Goal: Transaction & Acquisition: Purchase product/service

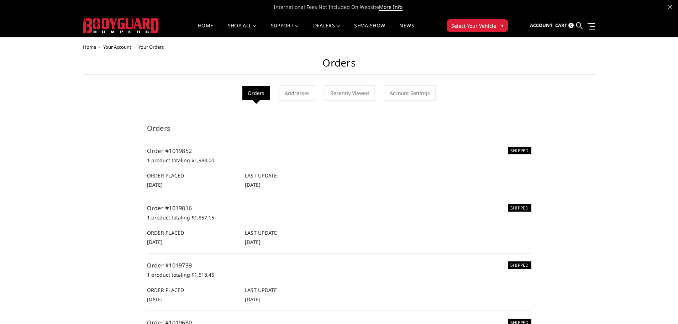
click at [575, 25] on ul "Account Sign out Cart 0 Search Search" at bounding box center [562, 26] width 65 height 22
click at [578, 25] on icon at bounding box center [579, 25] width 6 height 6
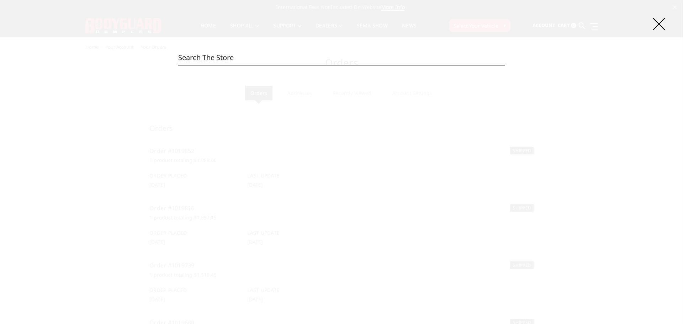
paste input "EER19BYWBNN"
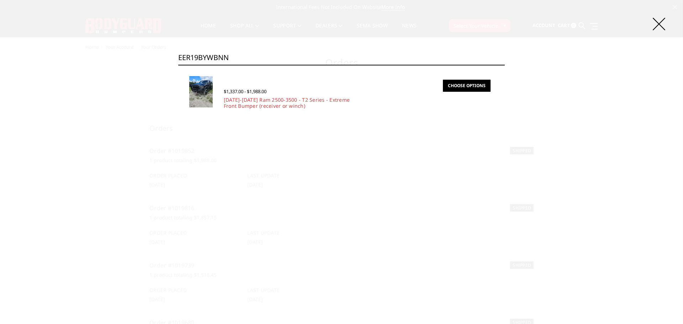
type input "EER19BYWBNN"
click at [467, 87] on link "Choose Options" at bounding box center [467, 86] width 48 height 12
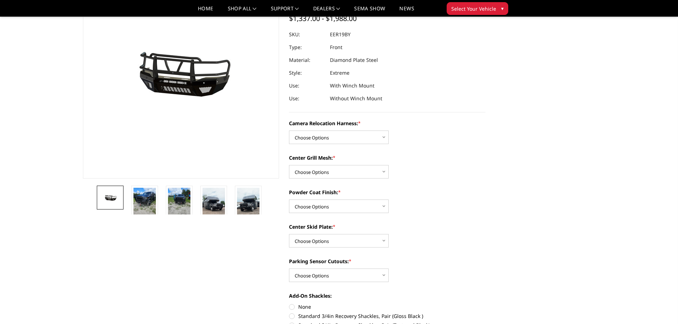
scroll to position [71, 0]
click at [330, 135] on select "Choose Options Without camera harness With camera harness" at bounding box center [339, 137] width 100 height 14
select select "3819"
click at [289, 130] on select "Choose Options Without camera harness With camera harness" at bounding box center [339, 137] width 100 height 14
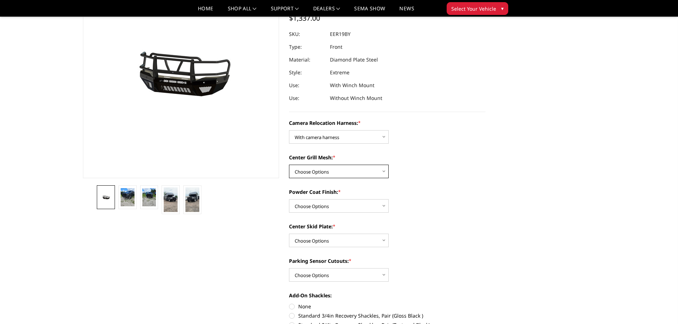
click at [330, 173] on select "Choose Options Without expanded metal With expanded metal" at bounding box center [339, 172] width 100 height 14
select select "3818"
click at [289, 165] on select "Choose Options Without expanded metal With expanded metal" at bounding box center [339, 172] width 100 height 14
click at [329, 206] on select "Choose Options Textured Black Powder Coat Gloss Black Powder Coat Bare Metal" at bounding box center [339, 206] width 100 height 14
select select "3814"
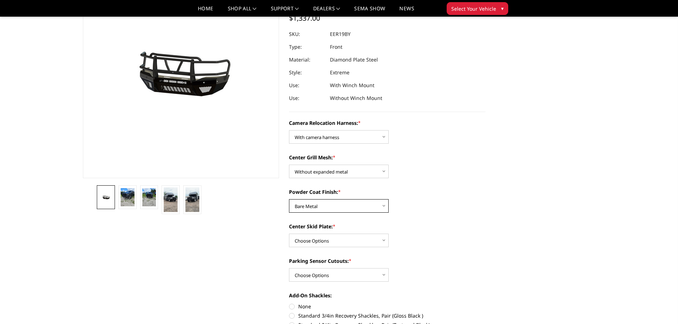
click at [289, 199] on select "Choose Options Textured Black Powder Coat Gloss Black Powder Coat Bare Metal" at bounding box center [339, 206] width 100 height 14
click at [329, 236] on select "Choose Options Winch Mount Skid Plate Standard Skid Plate (included) 2" Receive…" at bounding box center [339, 241] width 100 height 14
select select "3813"
click at [289, 234] on select "Choose Options Winch Mount Skid Plate Standard Skid Plate (included) 2" Receive…" at bounding box center [339, 241] width 100 height 14
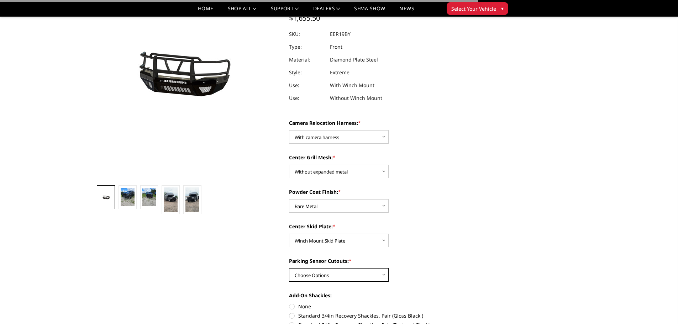
click at [324, 271] on select "Choose Options Yes - With Parking Sensor Cutouts" at bounding box center [339, 275] width 100 height 14
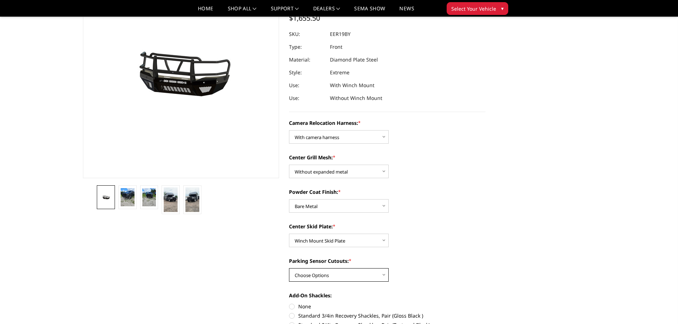
select select "3810"
click at [289, 268] on select "Choose Options Yes - With Parking Sensor Cutouts" at bounding box center [339, 275] width 100 height 14
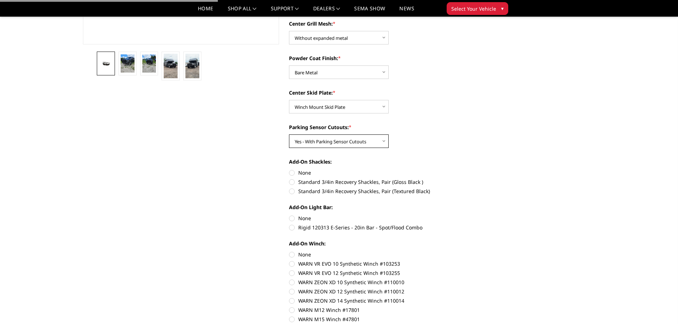
scroll to position [213, 0]
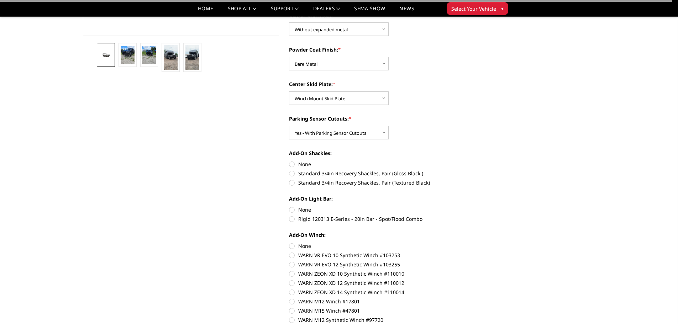
click at [306, 162] on label "None" at bounding box center [387, 163] width 196 height 7
click at [289, 161] on input "None" at bounding box center [289, 160] width 0 height 0
radio input "true"
click at [310, 211] on label "None" at bounding box center [387, 209] width 196 height 7
click at [289, 206] on input "None" at bounding box center [289, 206] width 0 height 0
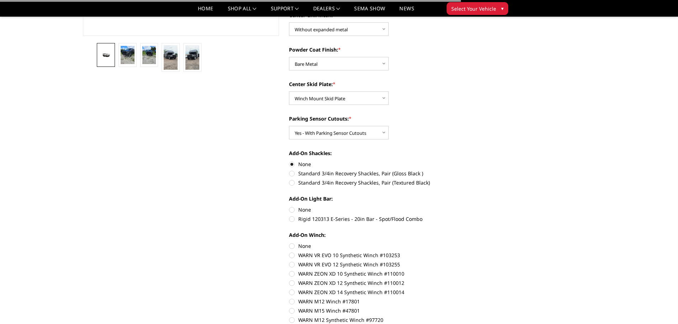
radio input "true"
click at [306, 249] on div "Add-On Winch: None WARN VR EVO 10 Synthetic Winch #103253 WARN VR EVO 12 Synthe…" at bounding box center [387, 290] width 196 height 119
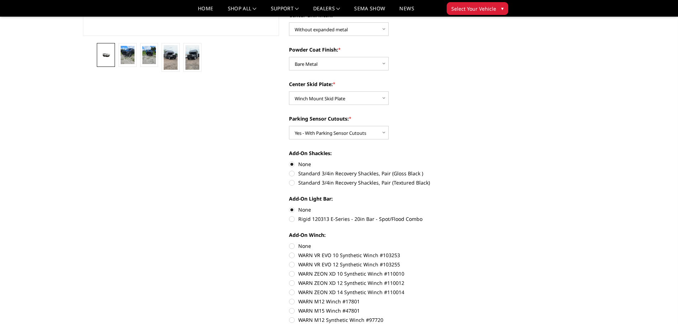
click at [300, 246] on label "None" at bounding box center [387, 245] width 196 height 7
click at [289, 243] on input "None" at bounding box center [289, 242] width 0 height 0
radio input "true"
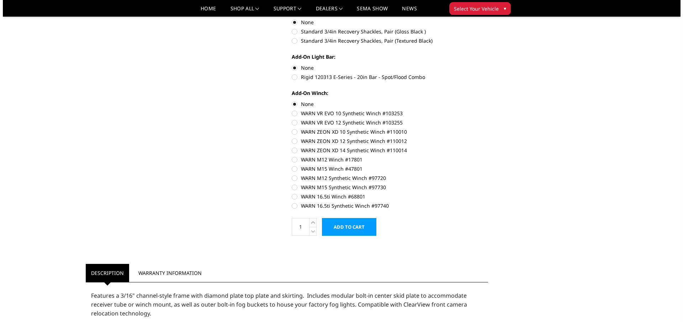
scroll to position [356, 0]
click at [356, 226] on input "Add to Cart" at bounding box center [346, 227] width 54 height 18
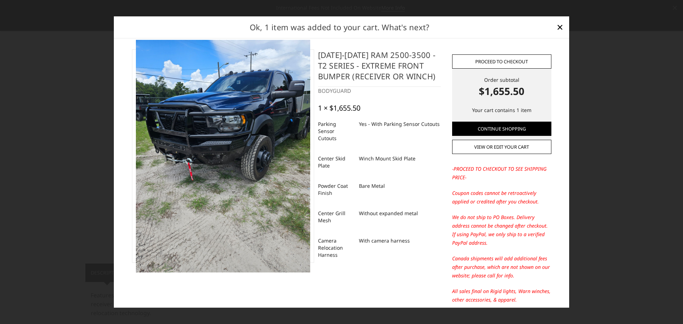
click at [518, 56] on link "Proceed to checkout" at bounding box center [501, 61] width 99 height 14
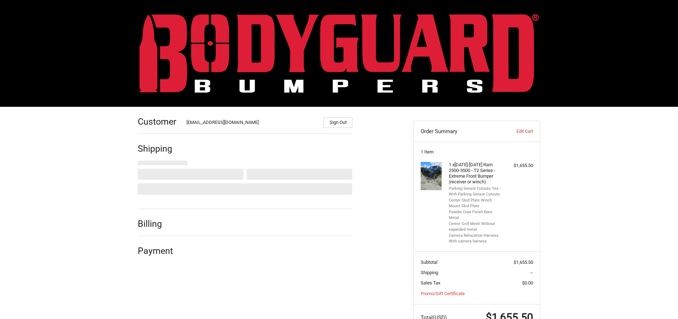
select select "US"
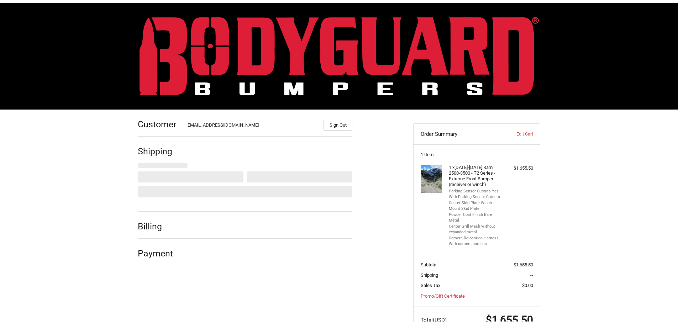
scroll to position [20, 0]
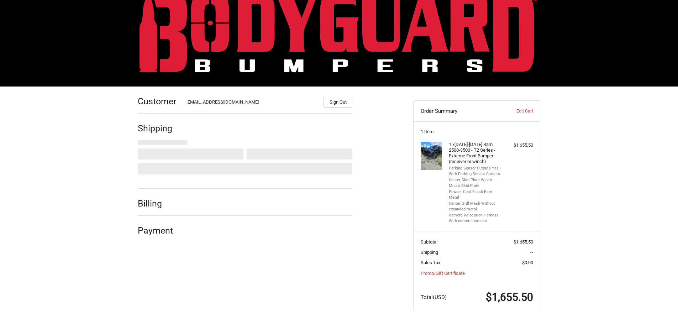
select select "WI"
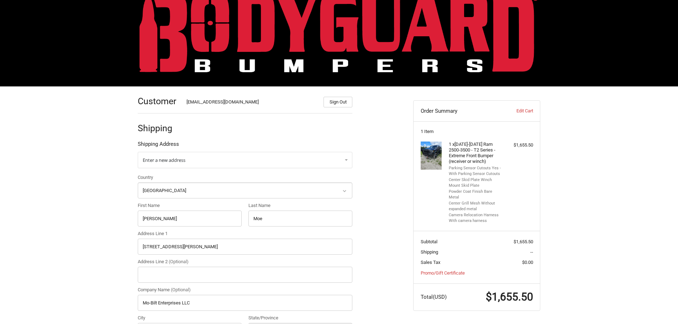
radio input "true"
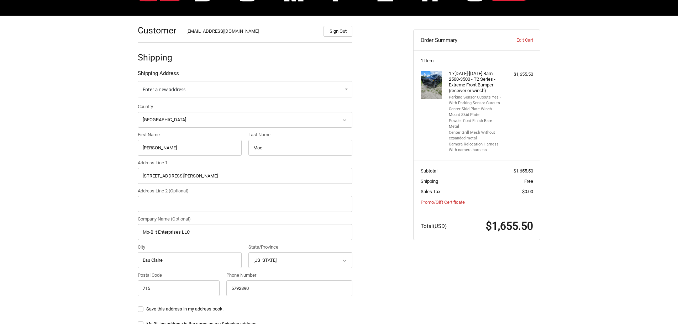
scroll to position [91, 0]
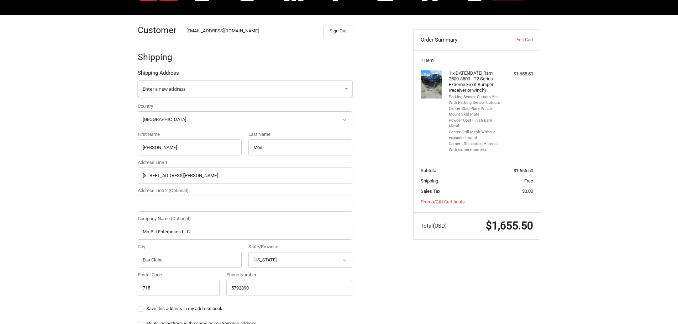
click at [196, 86] on link "Enter a new address" at bounding box center [245, 89] width 215 height 16
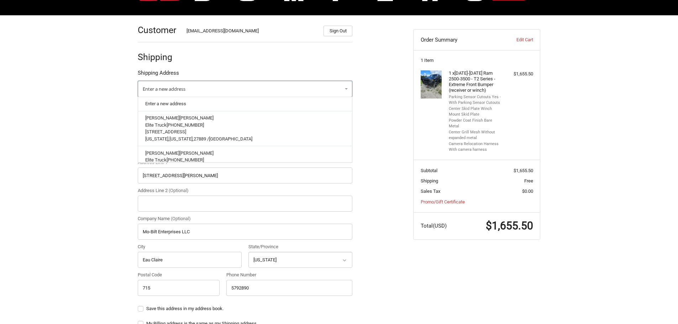
click at [196, 86] on link "Enter a new address" at bounding box center [245, 89] width 215 height 16
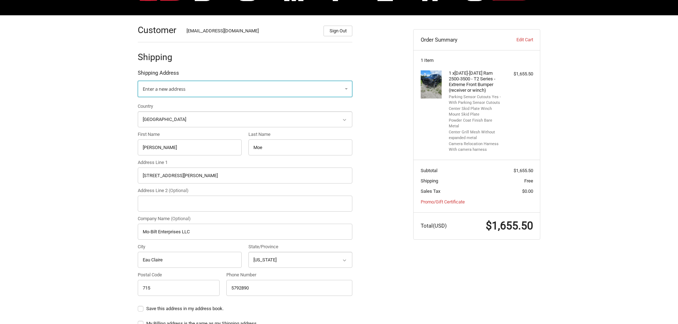
click at [195, 89] on link "Enter a new address" at bounding box center [245, 89] width 215 height 16
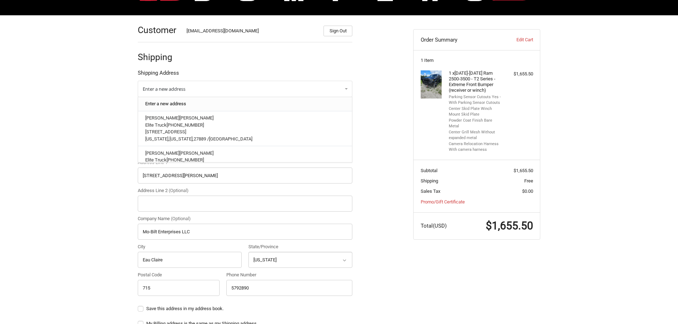
click at [196, 100] on link "Enter a new address" at bounding box center [245, 104] width 207 height 14
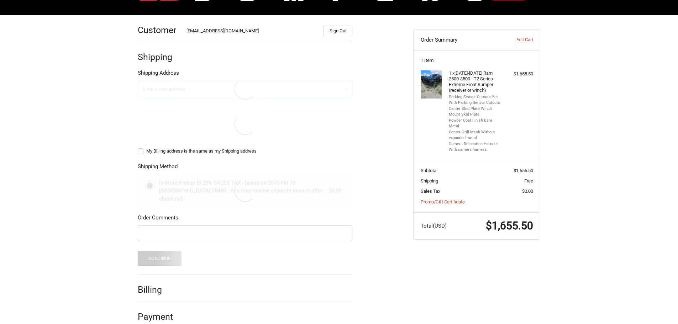
select select "US"
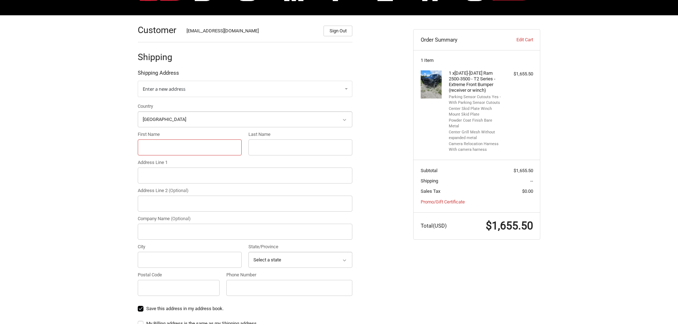
drag, startPoint x: 215, startPoint y: 146, endPoint x: 246, endPoint y: 143, distance: 31.5
click at [213, 147] on input "First Name" at bounding box center [190, 147] width 104 height 16
paste input "[PERSON_NAME]"
type input "[PERSON_NAME]"
click at [277, 153] on input "Last Name" at bounding box center [300, 147] width 104 height 16
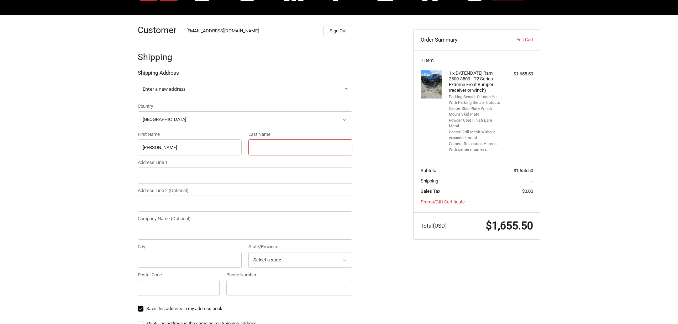
paste input "Beecroft"
type input "Beecroft"
drag, startPoint x: 170, startPoint y: 179, endPoint x: 210, endPoint y: 179, distance: 39.8
click at [170, 179] on input "Address Line 1" at bounding box center [245, 176] width 215 height 16
paste input "W8760 Co Hwy J"
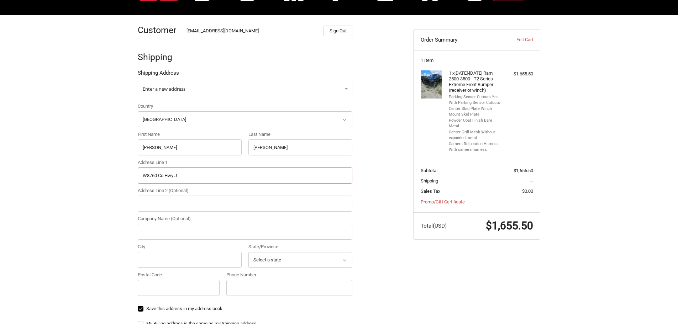
type input "W8760 Co Hwy J"
click at [226, 233] on input "Company Name (Optional)" at bounding box center [245, 232] width 215 height 16
paste input "DMB Drilling Co Inc"
type input "DMB Drilling Co Inc"
click at [189, 263] on input "City" at bounding box center [190, 260] width 104 height 16
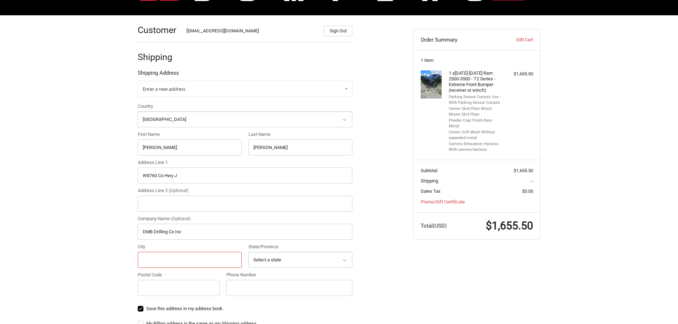
paste input "Shell Lake"
type input "Shell Lake"
drag, startPoint x: 308, startPoint y: 252, endPoint x: 301, endPoint y: 245, distance: 9.6
click at [308, 252] on div "State/Province Select a state Alabama Alaska American Samoa Arizona Arkansas Ar…" at bounding box center [300, 255] width 104 height 25
click at [294, 255] on select "Select a state Alabama Alaska American Samoa Arizona Arkansas Armed Forces Amer…" at bounding box center [300, 260] width 104 height 16
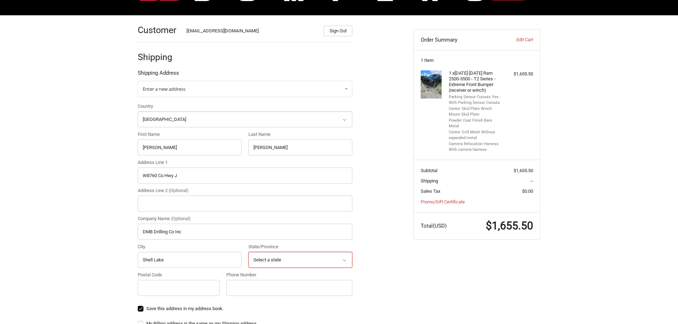
select select "WI"
click at [248, 252] on select "Select a state Alabama Alaska American Samoa Arizona Arkansas Armed Forces Amer…" at bounding box center [300, 260] width 104 height 16
click at [186, 289] on input "Postal Code" at bounding box center [179, 288] width 82 height 16
type input "715"
type input "4162372"
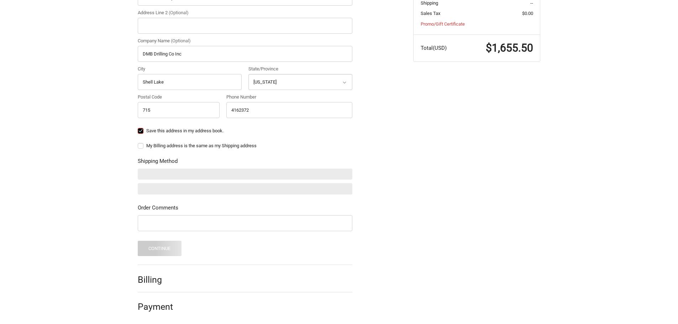
scroll to position [268, 0]
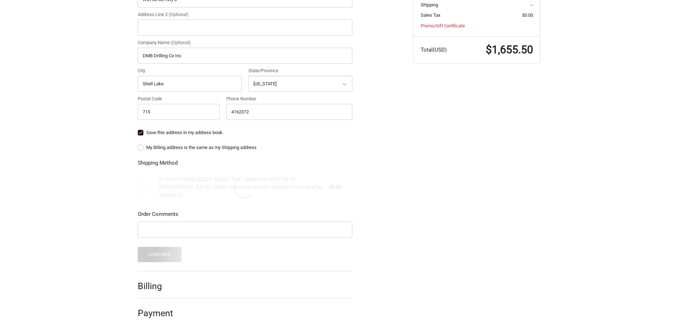
radio input "true"
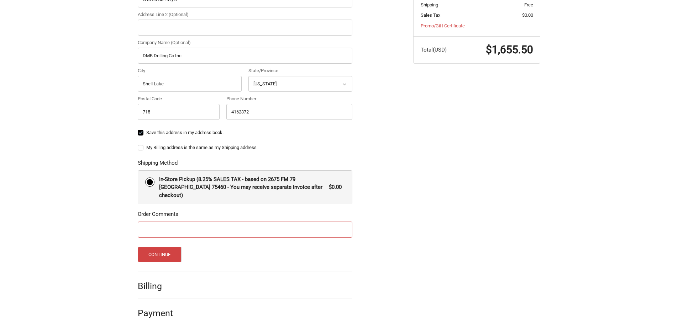
click at [201, 222] on input "Order Comments" at bounding box center [245, 230] width 215 height 16
paste input "83845"
type input "83845"
click at [169, 247] on button "Continue" at bounding box center [160, 254] width 44 height 15
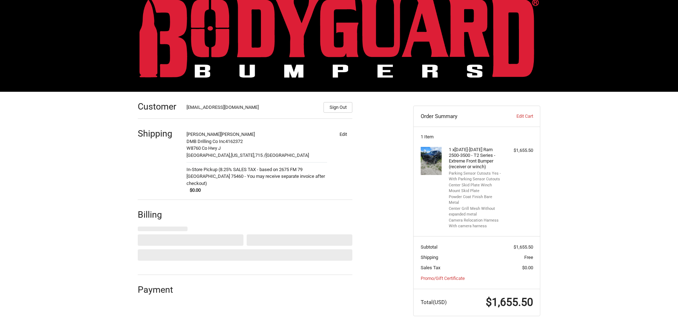
select select "US"
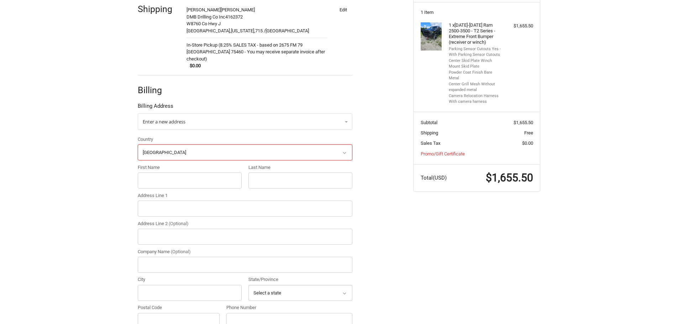
scroll to position [167, 0]
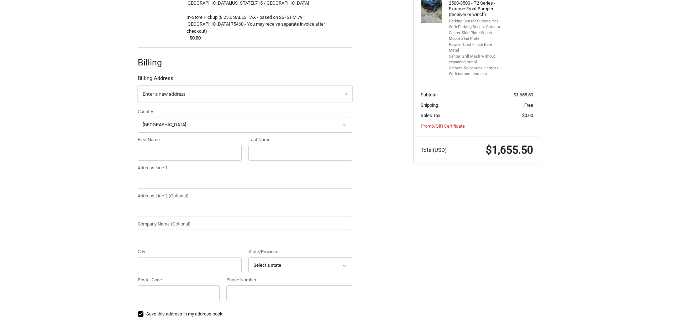
click at [196, 88] on link "Enter a new address" at bounding box center [245, 94] width 215 height 16
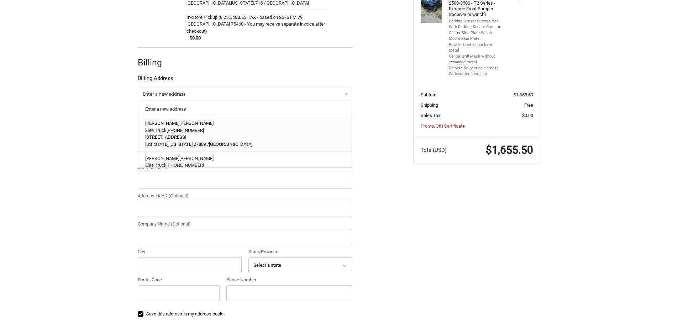
click at [188, 128] on span "855-919-2087" at bounding box center [185, 130] width 37 height 5
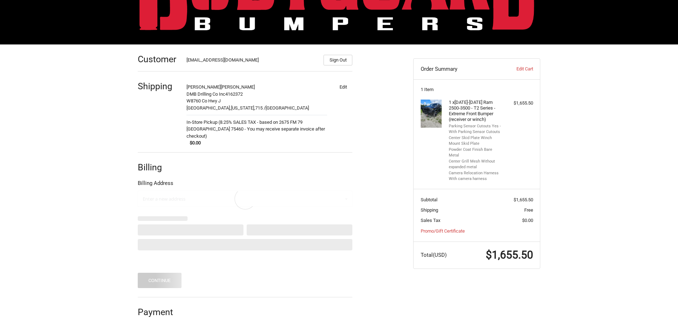
scroll to position [26, 0]
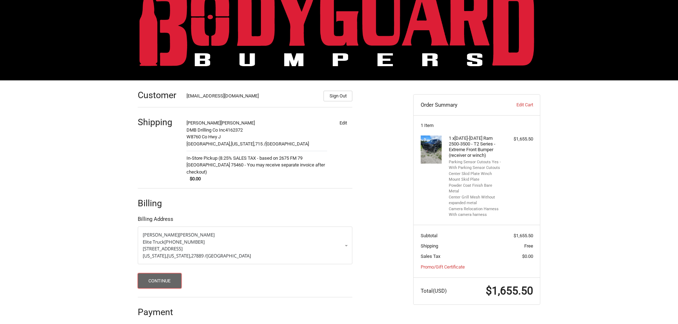
click at [171, 273] on button "Continue" at bounding box center [160, 280] width 44 height 15
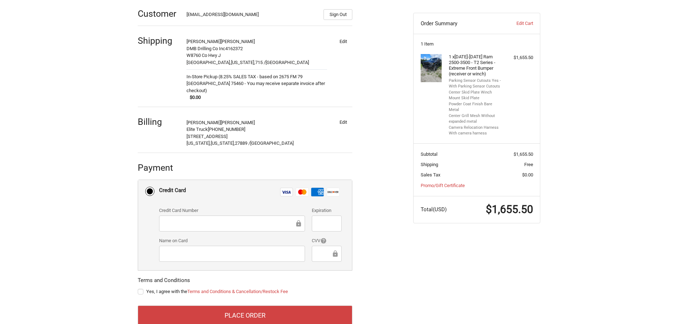
scroll to position [118, 0]
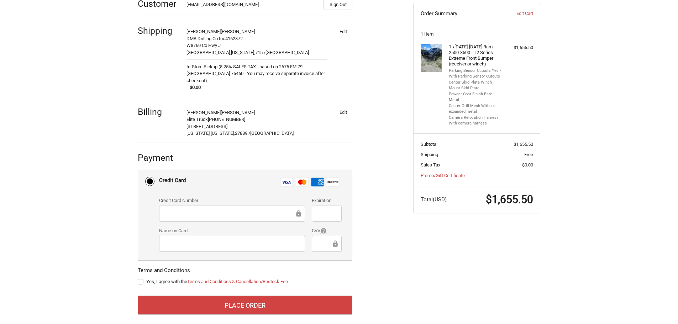
click at [170, 279] on span "Yes, I agree with the Terms and Conditions & Cancellation/Restock Fee" at bounding box center [217, 281] width 142 height 5
click at [138, 278] on input "Yes, I agree with the Terms and Conditions & Cancellation/Restock Fee" at bounding box center [138, 278] width 0 height 0
checkbox input "true"
click at [182, 210] on iframe at bounding box center [229, 214] width 131 height 8
click at [315, 210] on div at bounding box center [327, 214] width 30 height 16
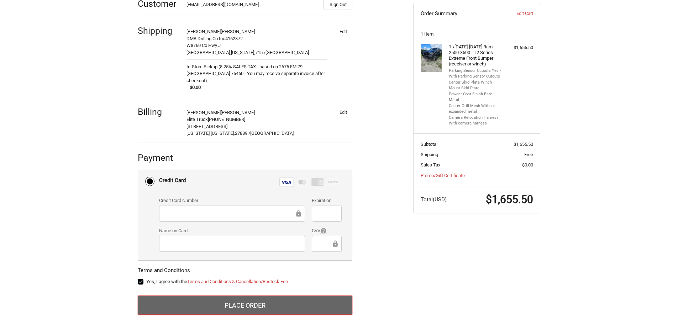
click at [294, 304] on button "Place Order" at bounding box center [245, 305] width 215 height 19
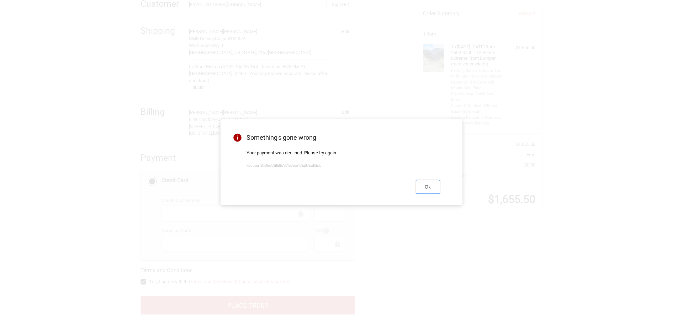
click at [431, 190] on button "Ok" at bounding box center [428, 187] width 24 height 14
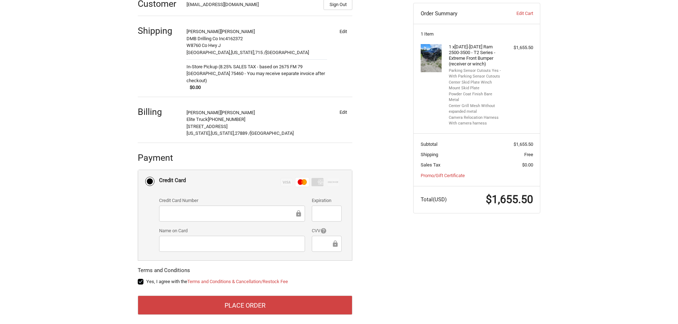
click at [257, 287] on form "Payment Methods Credit Card Credit Card Visa Master Amex Discover Credit card C…" at bounding box center [245, 242] width 215 height 145
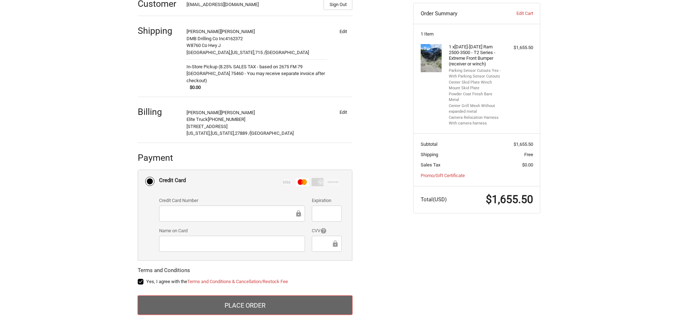
click at [257, 296] on button "Place Order" at bounding box center [245, 305] width 215 height 19
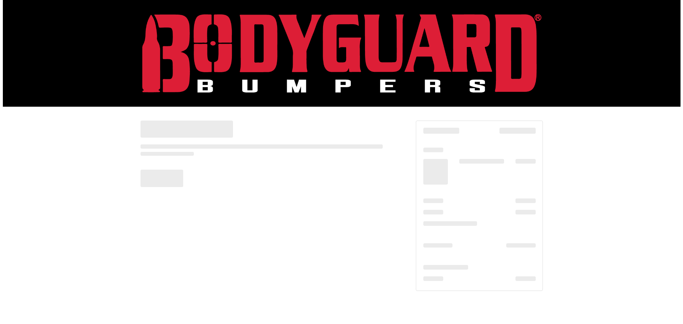
scroll to position [0, 0]
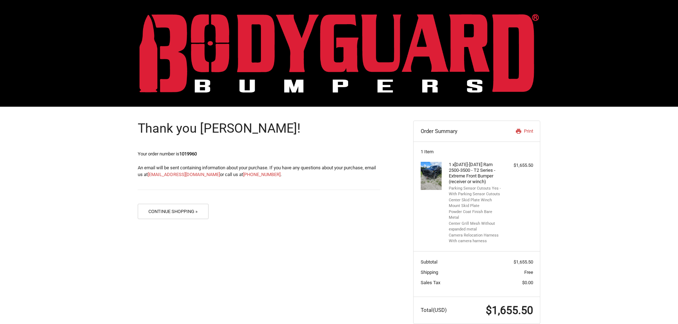
click at [574, 191] on div "Thank you Harrison! Your order number is 1019960 An email will be sent containi…" at bounding box center [339, 222] width 678 height 231
